Goal: Task Accomplishment & Management: Manage account settings

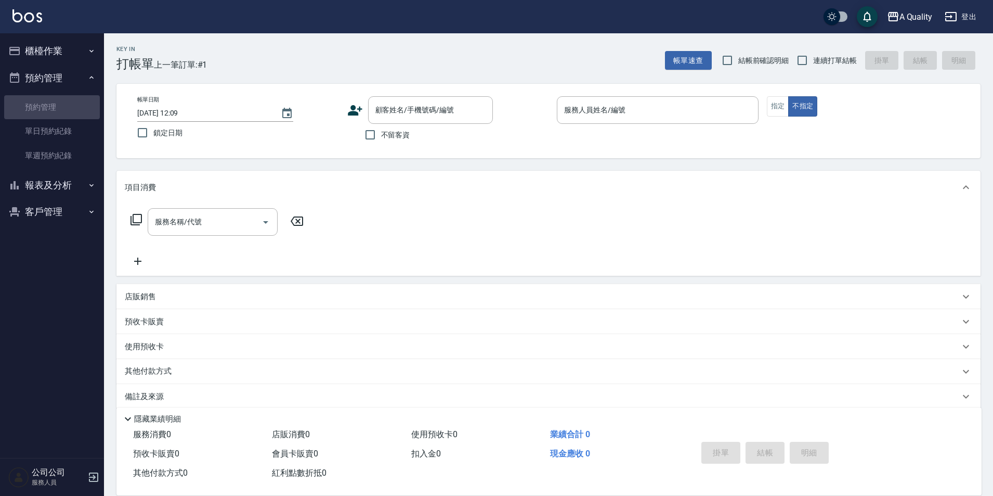
click at [69, 110] on link "預約管理" at bounding box center [52, 107] width 96 height 24
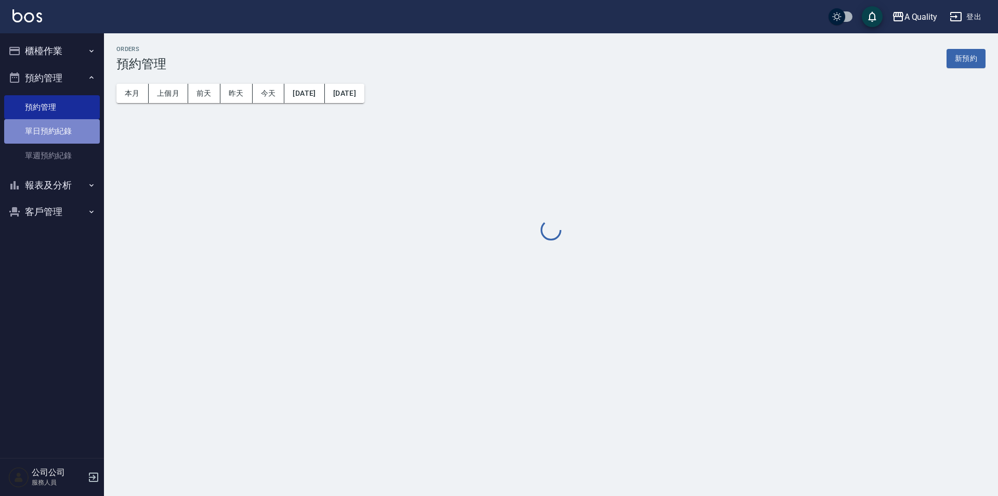
click at [64, 119] on link "單日預約紀錄" at bounding box center [52, 131] width 96 height 24
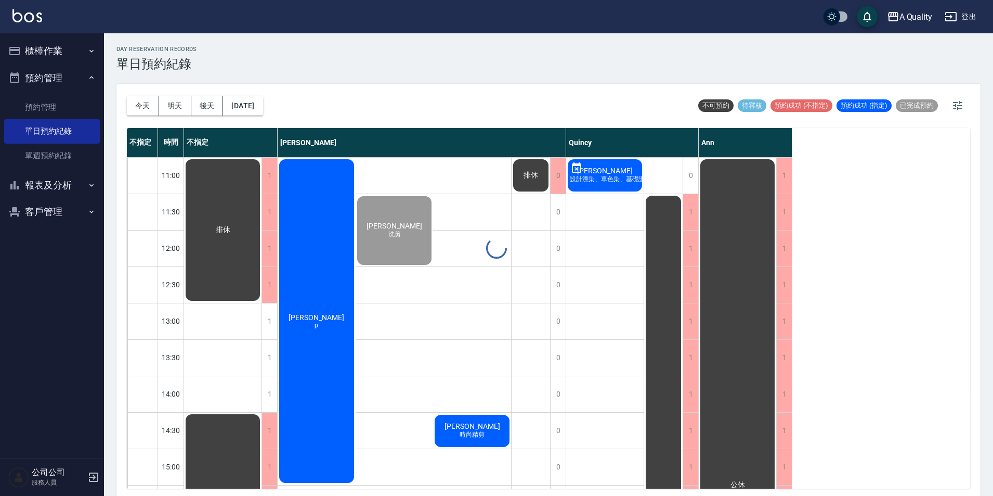
click at [43, 53] on button "櫃檯作業" at bounding box center [52, 50] width 96 height 27
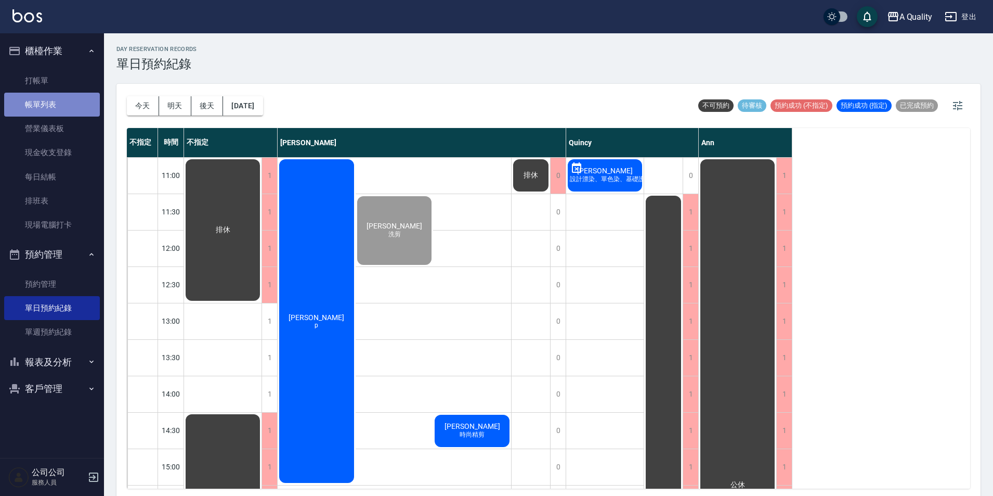
click at [56, 105] on link "帳單列表" at bounding box center [52, 105] width 96 height 24
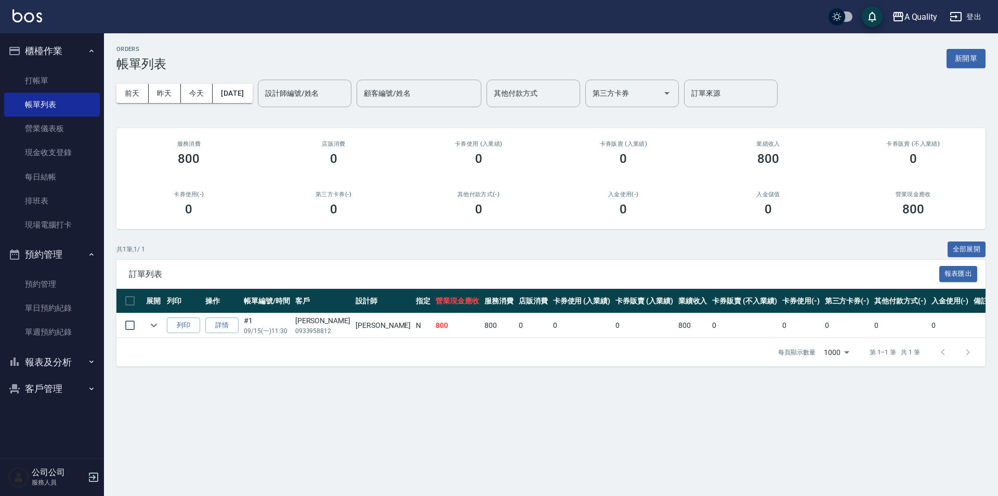
click at [162, 321] on td at bounding box center [154, 325] width 21 height 24
click at [155, 324] on icon "expand row" at bounding box center [154, 325] width 12 height 12
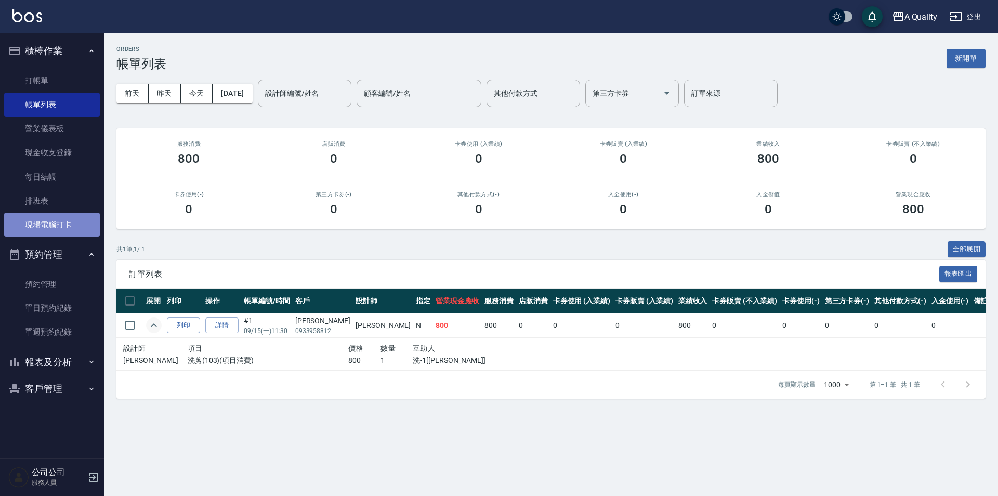
click at [43, 226] on link "現場電腦打卡" at bounding box center [52, 225] width 96 height 24
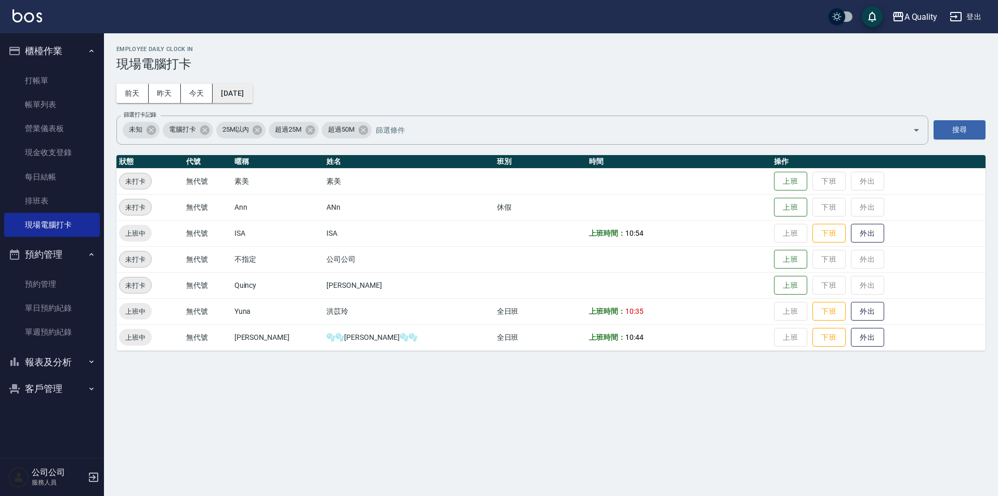
click at [242, 94] on button "[DATE]" at bounding box center [233, 93] width 40 height 19
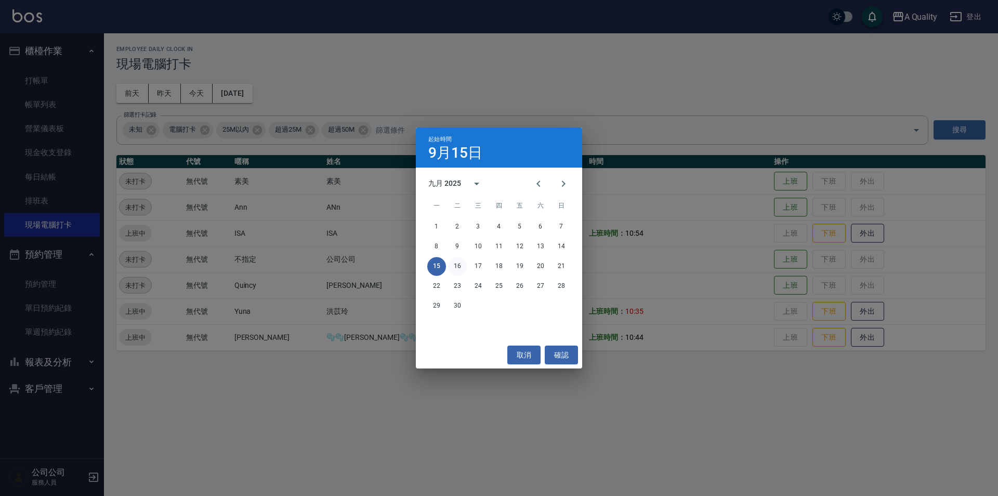
click at [450, 265] on button "16" at bounding box center [457, 266] width 19 height 19
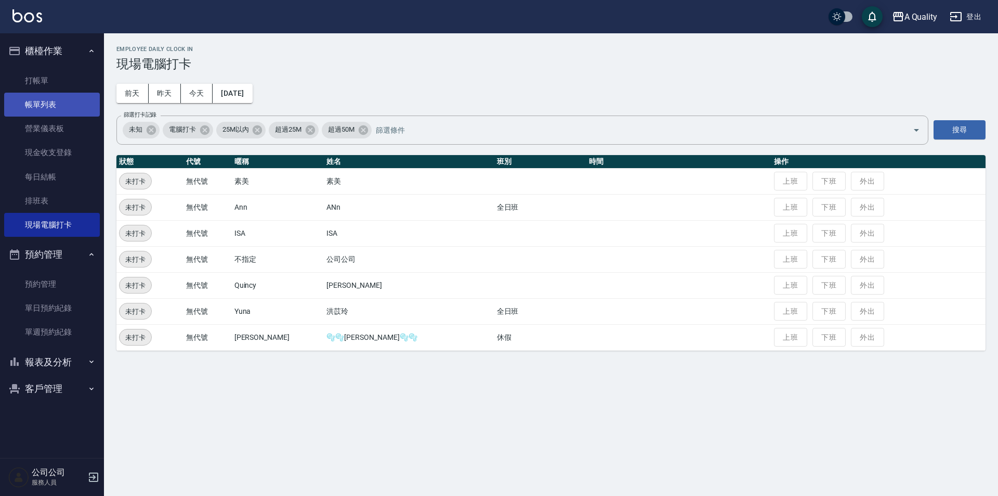
click at [54, 115] on link "帳單列表" at bounding box center [52, 105] width 96 height 24
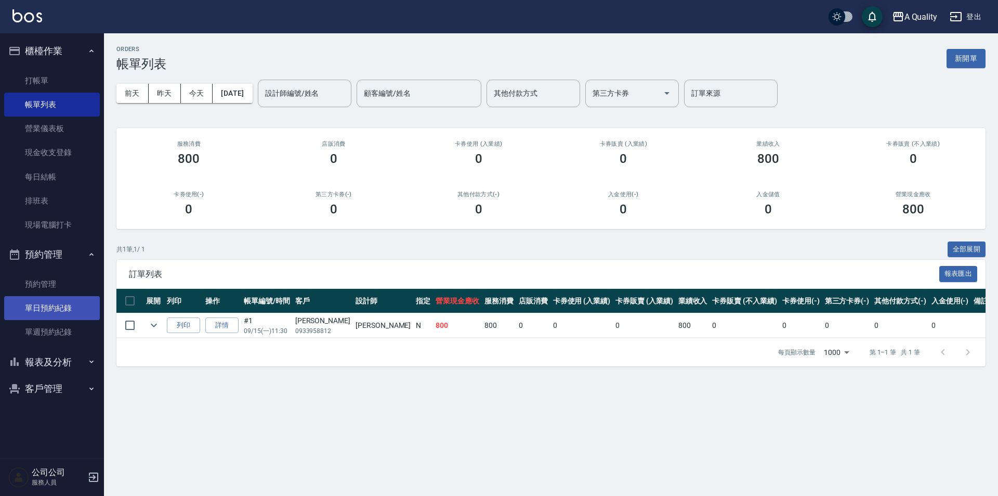
click at [50, 315] on link "單日預約紀錄" at bounding box center [52, 308] width 96 height 24
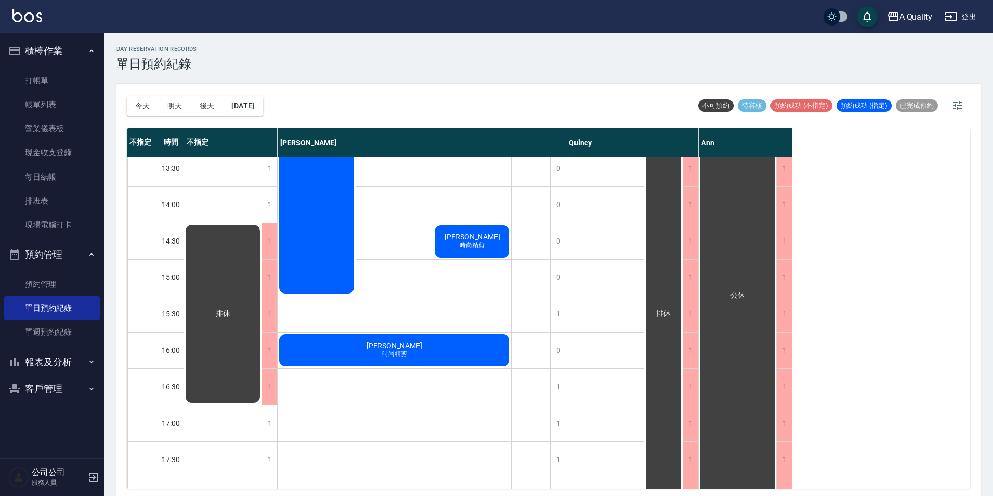
scroll to position [260, 0]
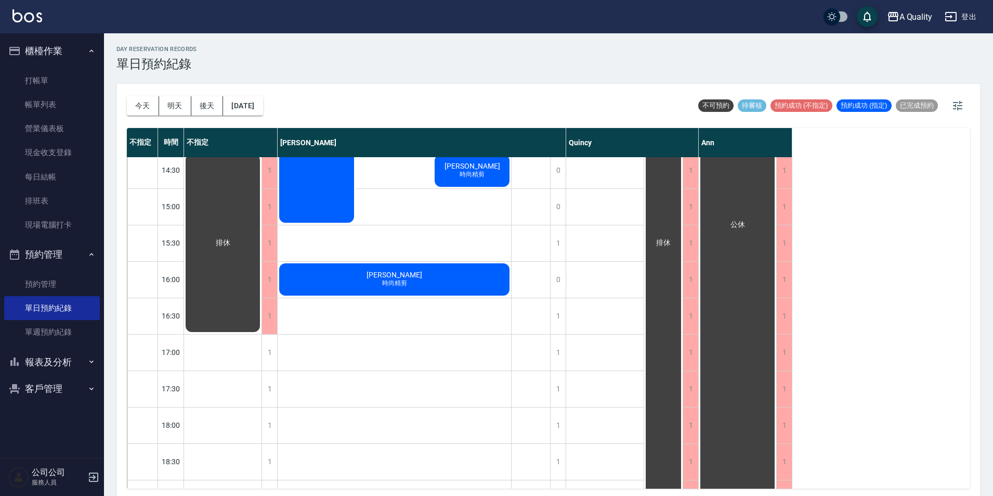
click at [177, 102] on button "明天" at bounding box center [175, 105] width 32 height 19
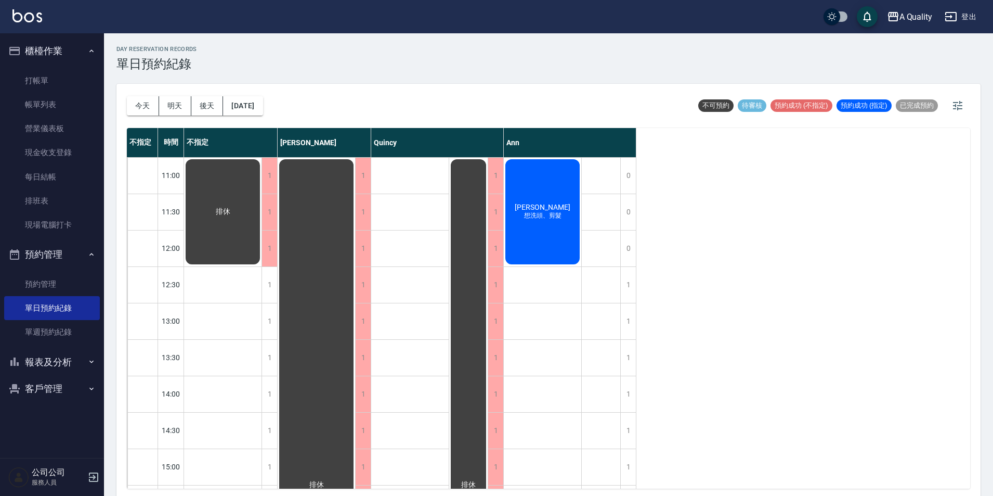
click at [251, 94] on div "[DATE] [DATE] [DATE] [DATE]" at bounding box center [195, 106] width 136 height 44
click at [253, 104] on button "[DATE]" at bounding box center [243, 105] width 40 height 19
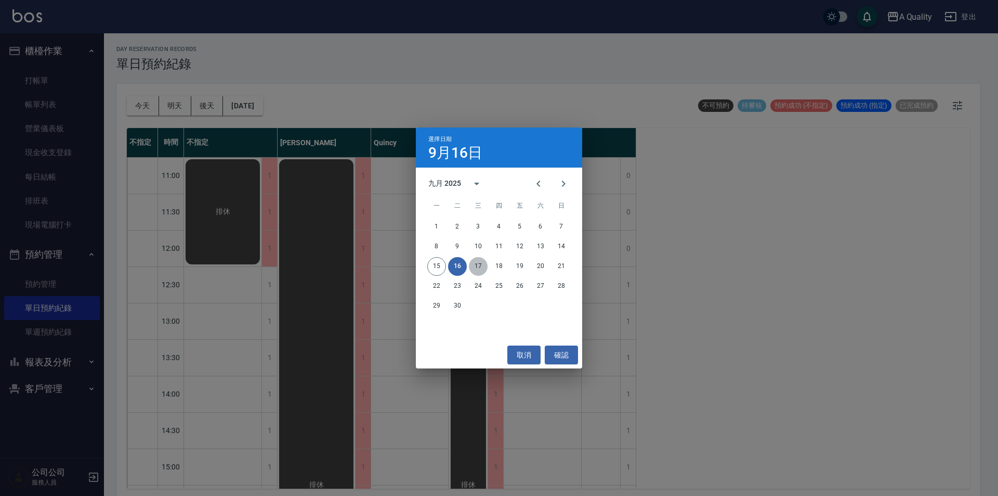
click at [471, 264] on button "17" at bounding box center [478, 266] width 19 height 19
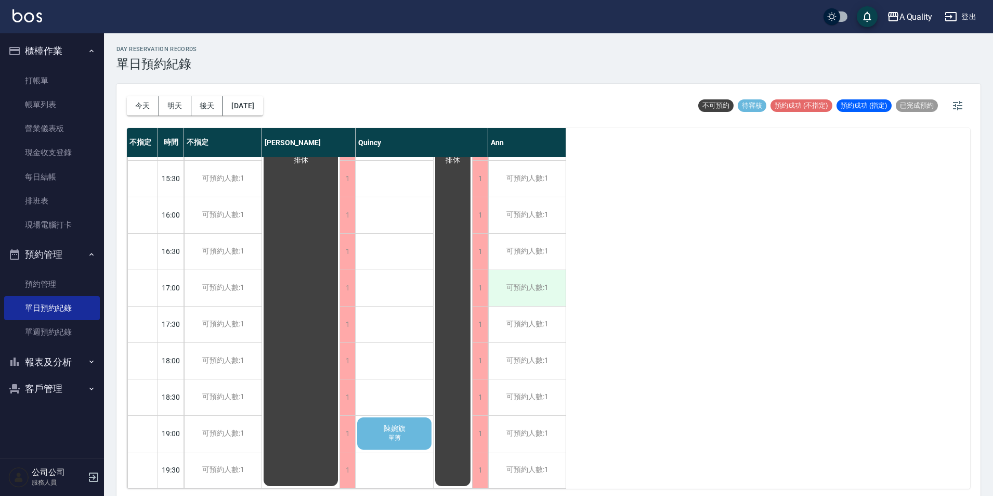
scroll to position [332, 0]
click at [263, 116] on div "[DATE] [DATE] [DATE] [DATE]" at bounding box center [195, 106] width 136 height 44
click at [263, 107] on button "[DATE]" at bounding box center [243, 105] width 40 height 19
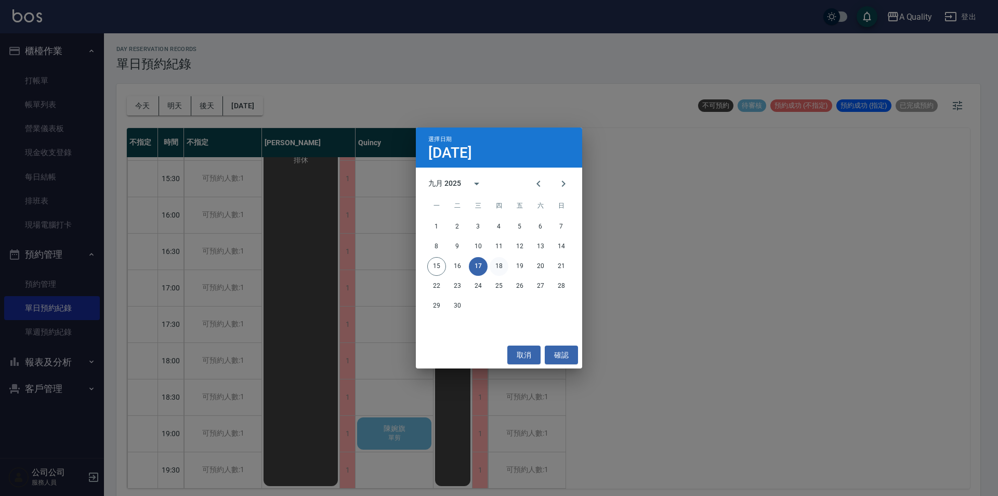
click at [498, 268] on button "18" at bounding box center [499, 266] width 19 height 19
